Goal: Task Accomplishment & Management: Complete application form

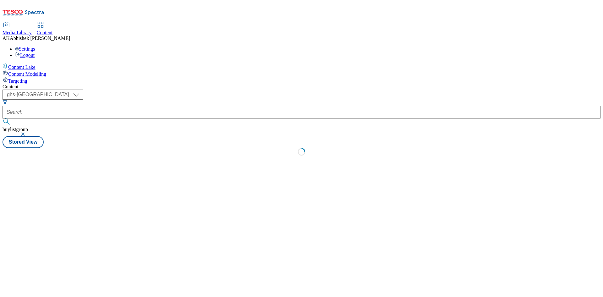
select select "ghs-[GEOGRAPHIC_DATA]"
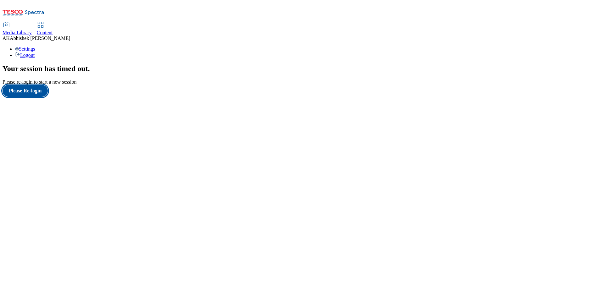
click at [31, 97] on button "Please Re-login" at bounding box center [25, 91] width 45 height 12
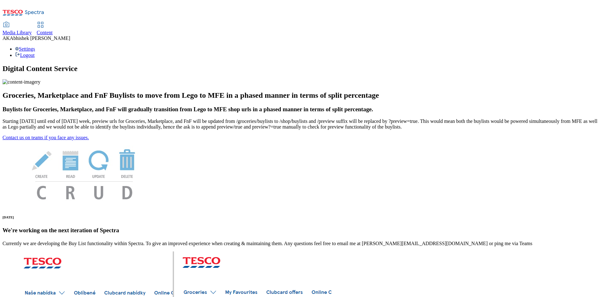
click at [53, 30] on span "Content" at bounding box center [45, 32] width 16 height 5
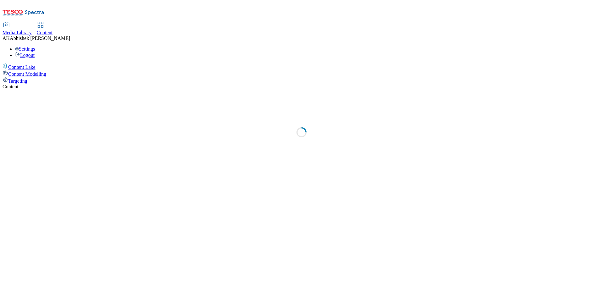
select select "ghs-[GEOGRAPHIC_DATA]"
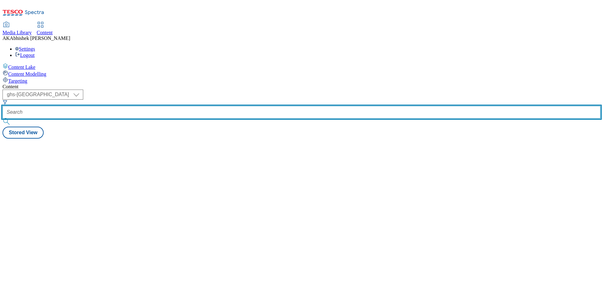
click at [147, 106] on input "text" at bounding box center [302, 112] width 598 height 13
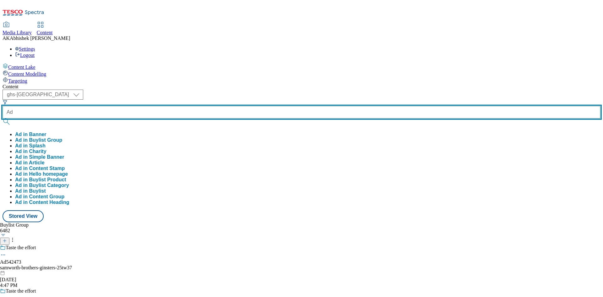
paste input "542466"
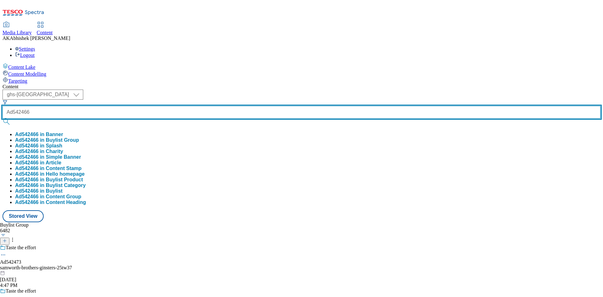
type input "Ad542466"
click at [3, 118] on button "submit" at bounding box center [7, 121] width 9 height 6
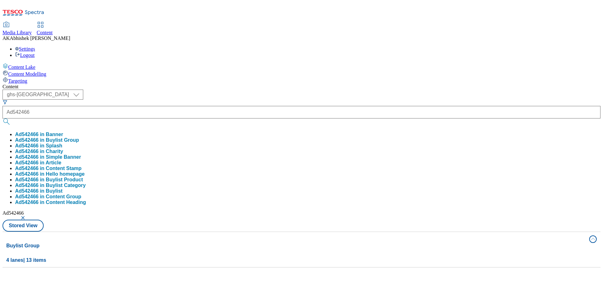
click at [254, 84] on div "Content ( optional ) ghs-roi ghs-uk ghs-uk Ad542466 Ad542466 in Banner Ad542466…" at bounding box center [302, 176] width 598 height 184
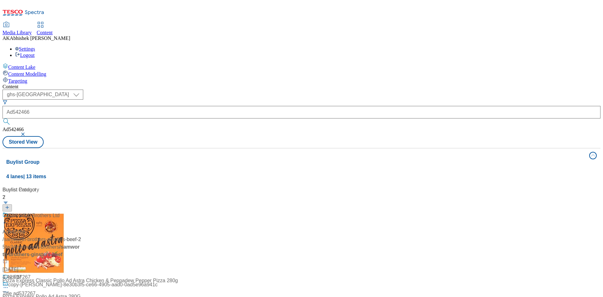
click at [81, 212] on div "100% british beef" at bounding box center [42, 220] width 79 height 16
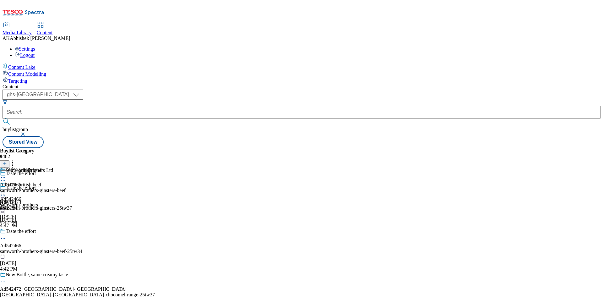
click at [6, 235] on icon at bounding box center [3, 238] width 6 height 6
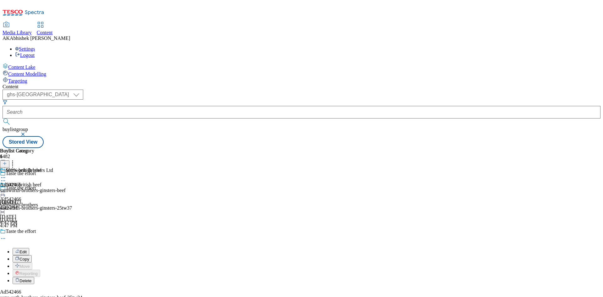
click at [27, 250] on span "Edit" at bounding box center [22, 252] width 7 height 5
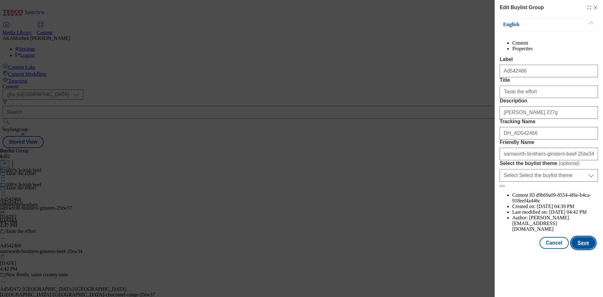
click at [587, 249] on button "Save" at bounding box center [584, 243] width 24 height 12
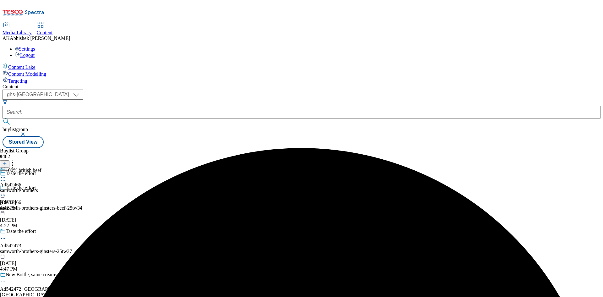
click at [6, 174] on icon at bounding box center [3, 177] width 6 height 6
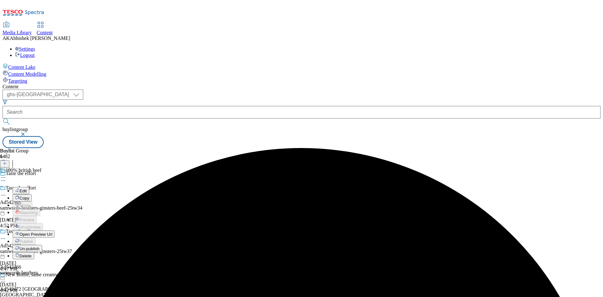
click at [27, 189] on span "Edit" at bounding box center [22, 191] width 7 height 5
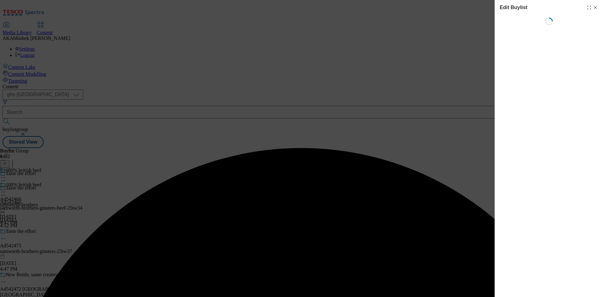
select select "tactical"
select select "supplier funded short term 1-3 weeks"
select select "dunnhumby"
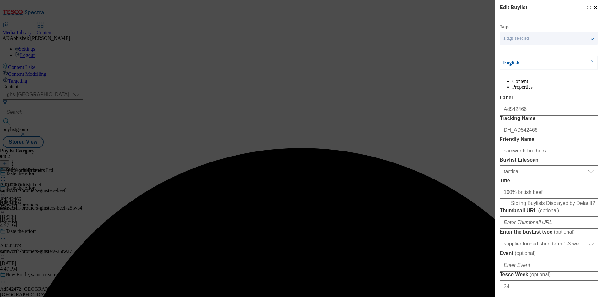
select select "Banner"
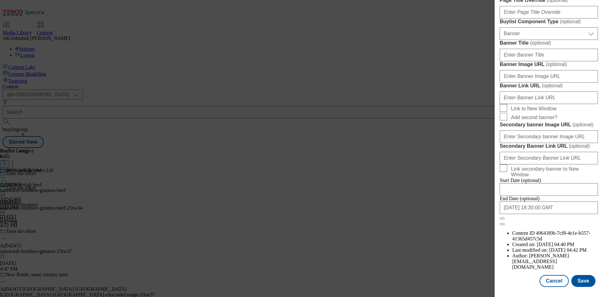
scroll to position [617, 0]
click at [566, 214] on input "2026-01-02 18:30:00 GMT" at bounding box center [549, 207] width 98 height 13
select select "2026"
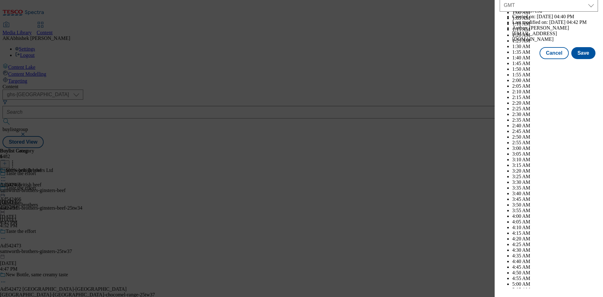
scroll to position [2578, 0]
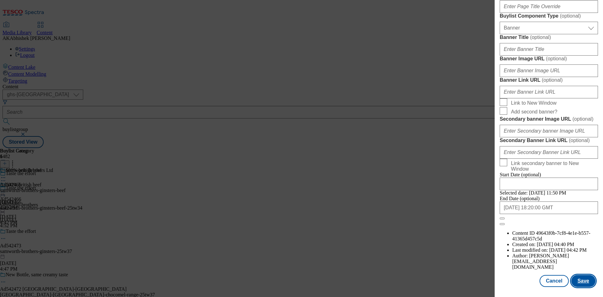
click at [584, 278] on button "Save" at bounding box center [584, 281] width 24 height 12
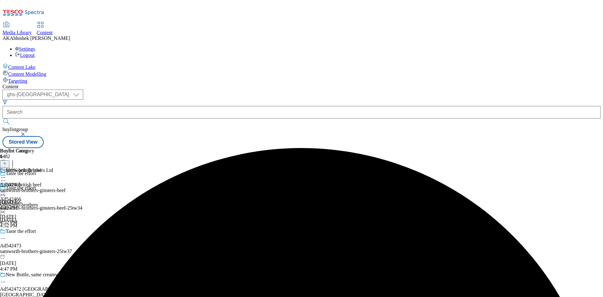
click at [6, 174] on icon at bounding box center [3, 177] width 6 height 6
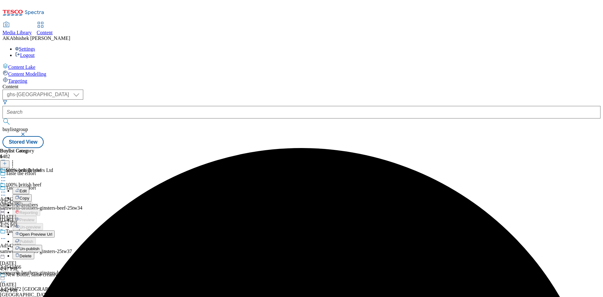
click at [27, 189] on span "Edit" at bounding box center [22, 191] width 7 height 5
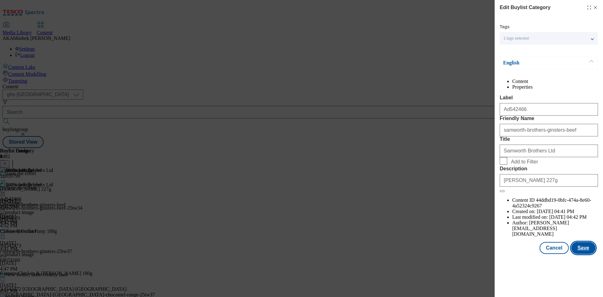
click at [583, 254] on button "Save" at bounding box center [584, 248] width 24 height 12
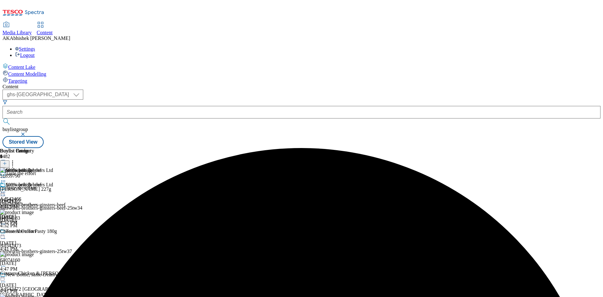
click at [6, 189] on icon at bounding box center [3, 192] width 6 height 6
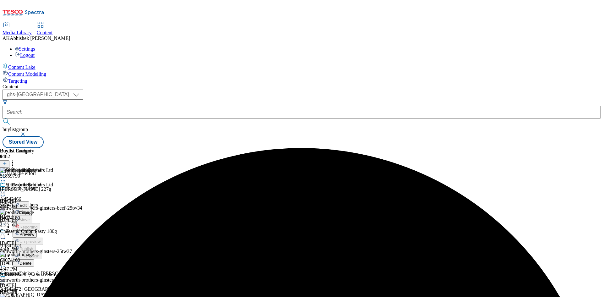
click at [34, 232] on span "Preview" at bounding box center [26, 234] width 15 height 5
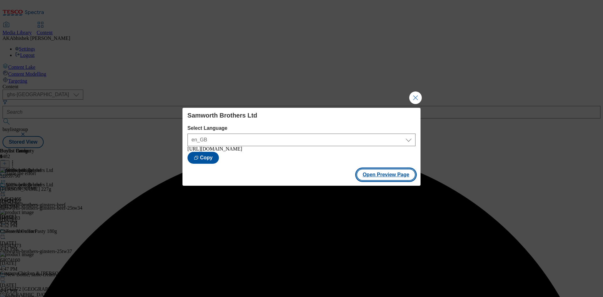
click at [372, 177] on button "Open Preview Page" at bounding box center [386, 175] width 59 height 12
click at [416, 95] on button "Close Modal" at bounding box center [416, 97] width 13 height 13
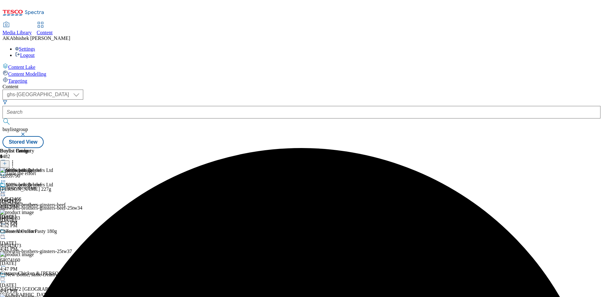
click at [6, 189] on icon at bounding box center [3, 192] width 6 height 6
click at [33, 254] on span "Publish" at bounding box center [26, 256] width 14 height 5
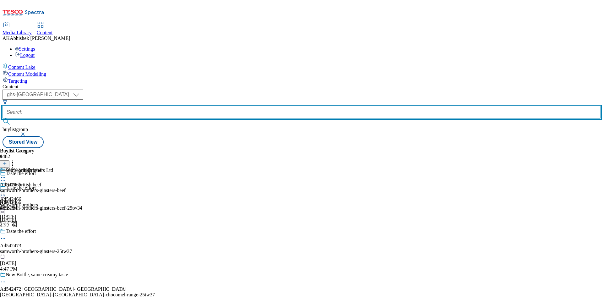
click at [173, 106] on input "text" at bounding box center [302, 112] width 598 height 13
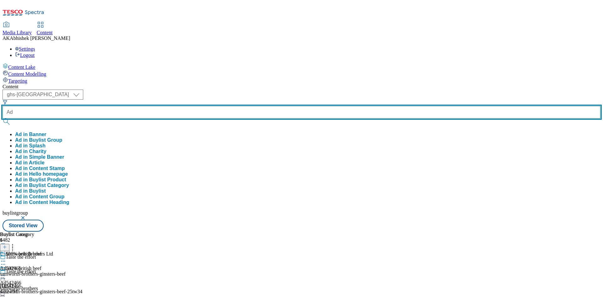
paste input "542473"
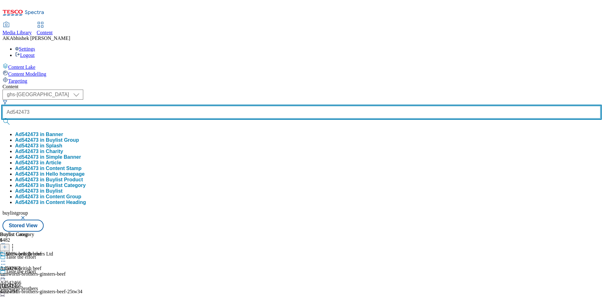
type input "Ad542473"
click at [3, 118] on button "submit" at bounding box center [7, 121] width 9 height 6
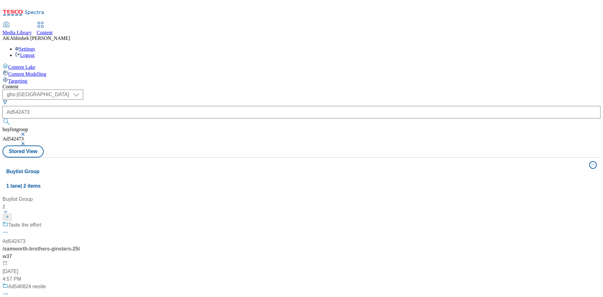
click at [81, 221] on div "Taste the effort" at bounding box center [42, 229] width 79 height 16
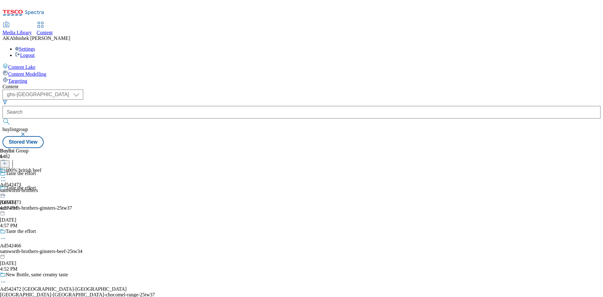
click at [6, 192] on icon at bounding box center [3, 195] width 6 height 6
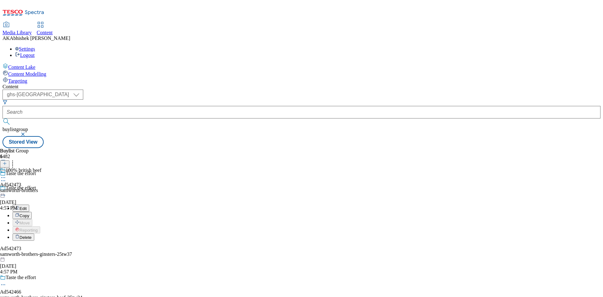
click at [27, 206] on span "Edit" at bounding box center [22, 208] width 7 height 5
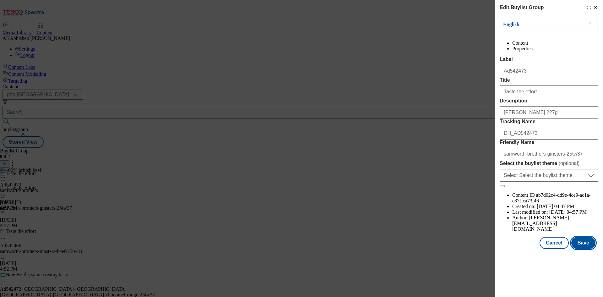
click at [588, 249] on button "Save" at bounding box center [584, 243] width 24 height 12
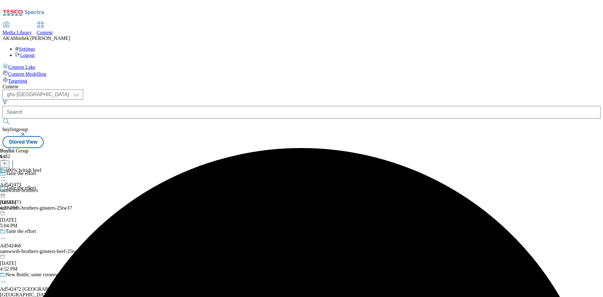
click at [6, 174] on icon at bounding box center [3, 177] width 6 height 6
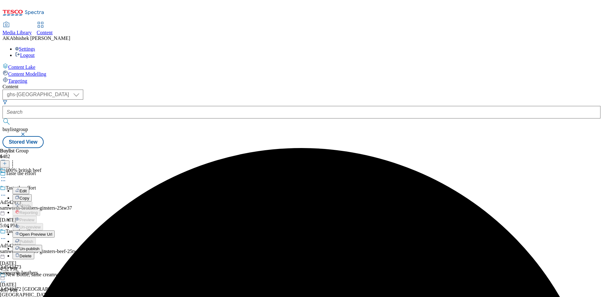
click at [27, 189] on span "Edit" at bounding box center [22, 191] width 7 height 5
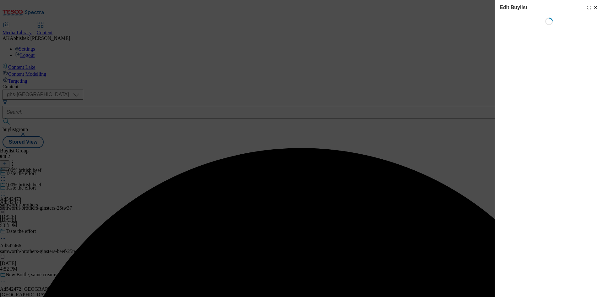
select select "tactical"
select select "supplier funded short term 1-3 weeks"
select select "dunnhumby"
select select "Banner"
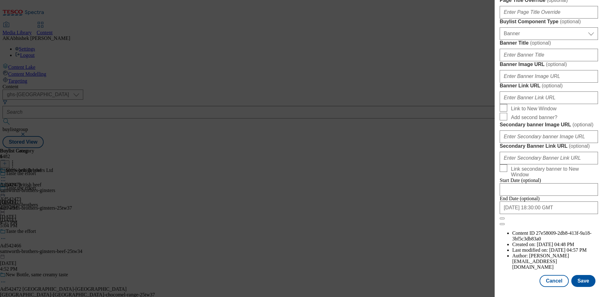
scroll to position [617, 0]
click at [564, 214] on input "2026-01-23 18:30:00 GMT" at bounding box center [549, 207] width 98 height 13
select select "2026"
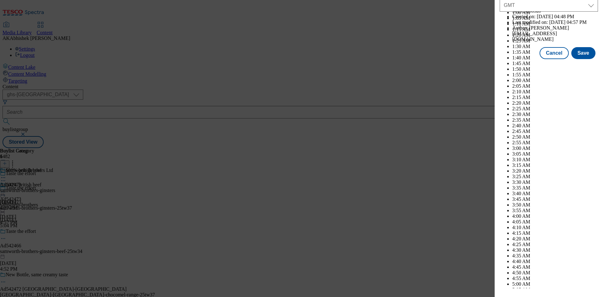
scroll to position [2578, 0]
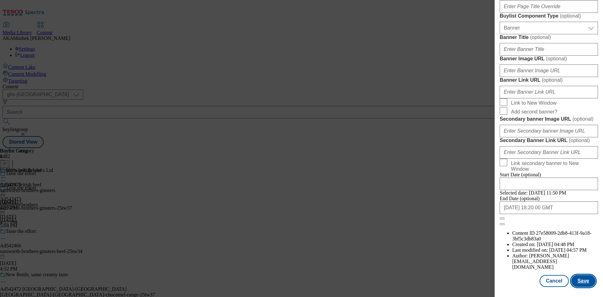
click at [582, 280] on button "Save" at bounding box center [584, 281] width 24 height 12
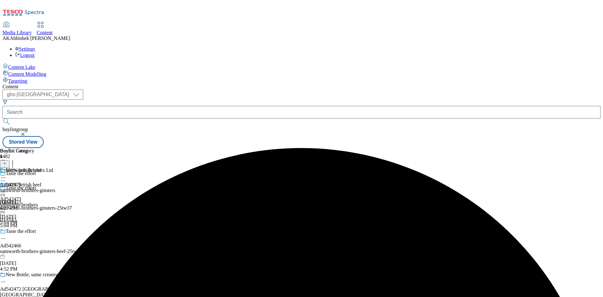
click at [6, 174] on icon at bounding box center [3, 177] width 6 height 6
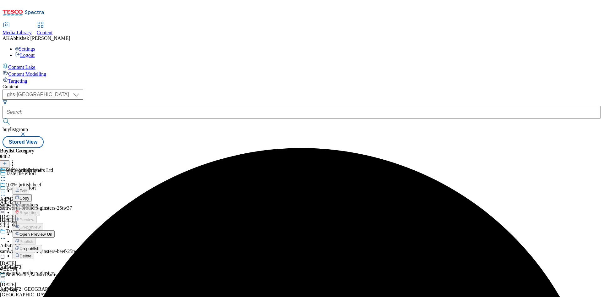
click at [27, 189] on span "Edit" at bounding box center [22, 191] width 7 height 5
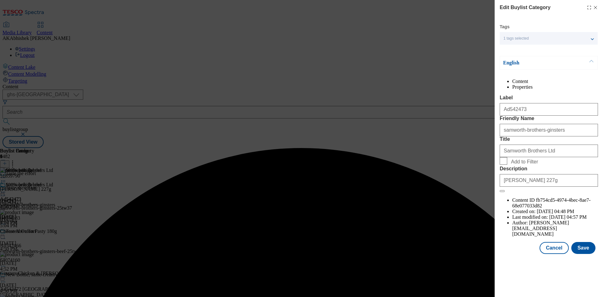
click at [575, 251] on div "Tags 1 tags selected buylist category English Content Properties Label Ad542473…" at bounding box center [549, 139] width 98 height 230
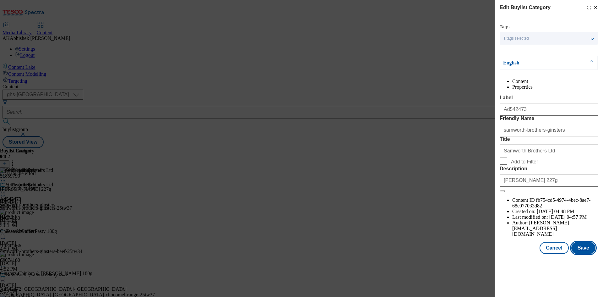
click at [578, 254] on button "Save" at bounding box center [584, 248] width 24 height 12
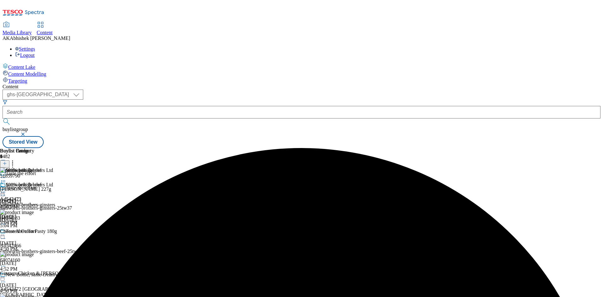
click at [6, 189] on icon at bounding box center [3, 192] width 6 height 6
click at [34, 232] on span "Preview" at bounding box center [26, 234] width 15 height 5
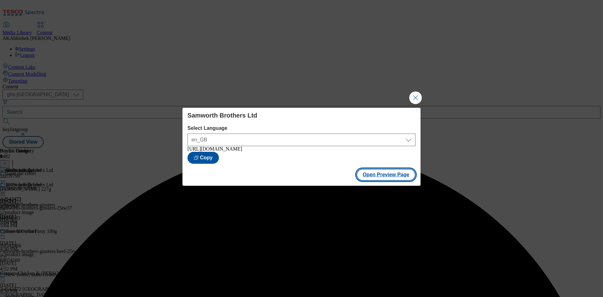
click at [392, 179] on button "Open Preview Page" at bounding box center [386, 175] width 59 height 12
click at [412, 93] on button "Close Modal" at bounding box center [416, 97] width 13 height 13
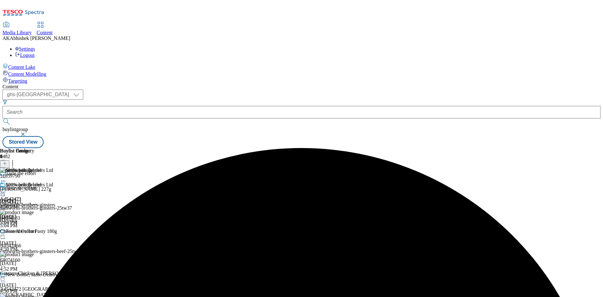
click at [6, 189] on icon at bounding box center [3, 192] width 6 height 6
click at [33, 254] on span "Publish" at bounding box center [26, 256] width 14 height 5
